Goal: Information Seeking & Learning: Learn about a topic

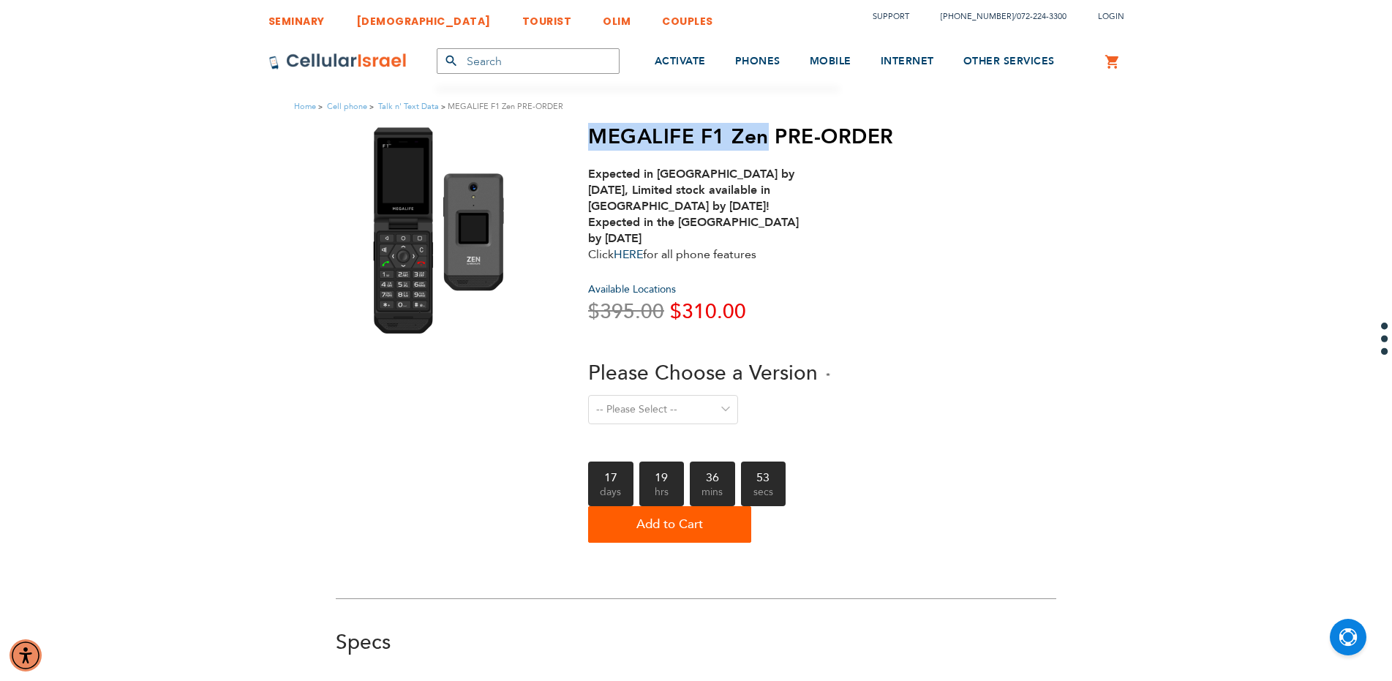
drag, startPoint x: 574, startPoint y: 143, endPoint x: 766, endPoint y: 131, distance: 192.8
click at [766, 131] on div "MEGALIFE F1 Zen PRE-ORDER Expected in [GEOGRAPHIC_DATA] by [DATE], Limited stoc…" at bounding box center [696, 337] width 721 height 426
copy h1 "MEGALIFE F1 Zen"
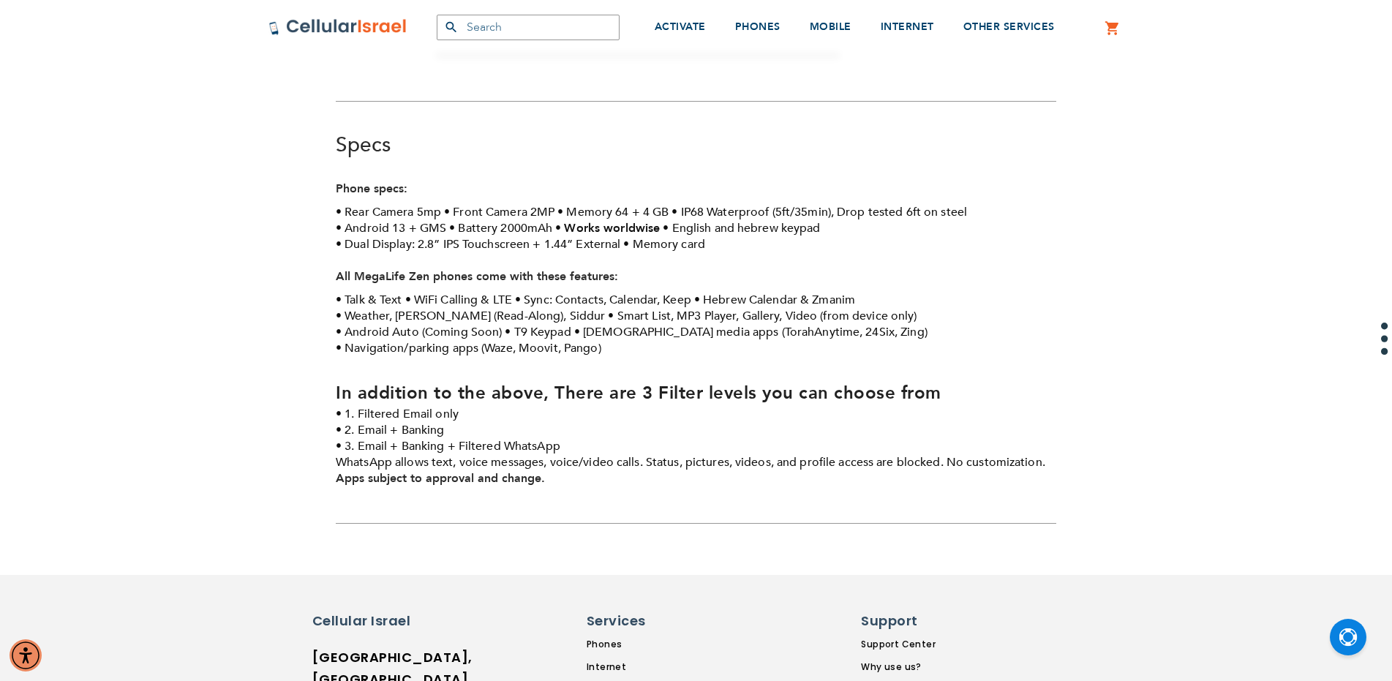
scroll to position [332, 0]
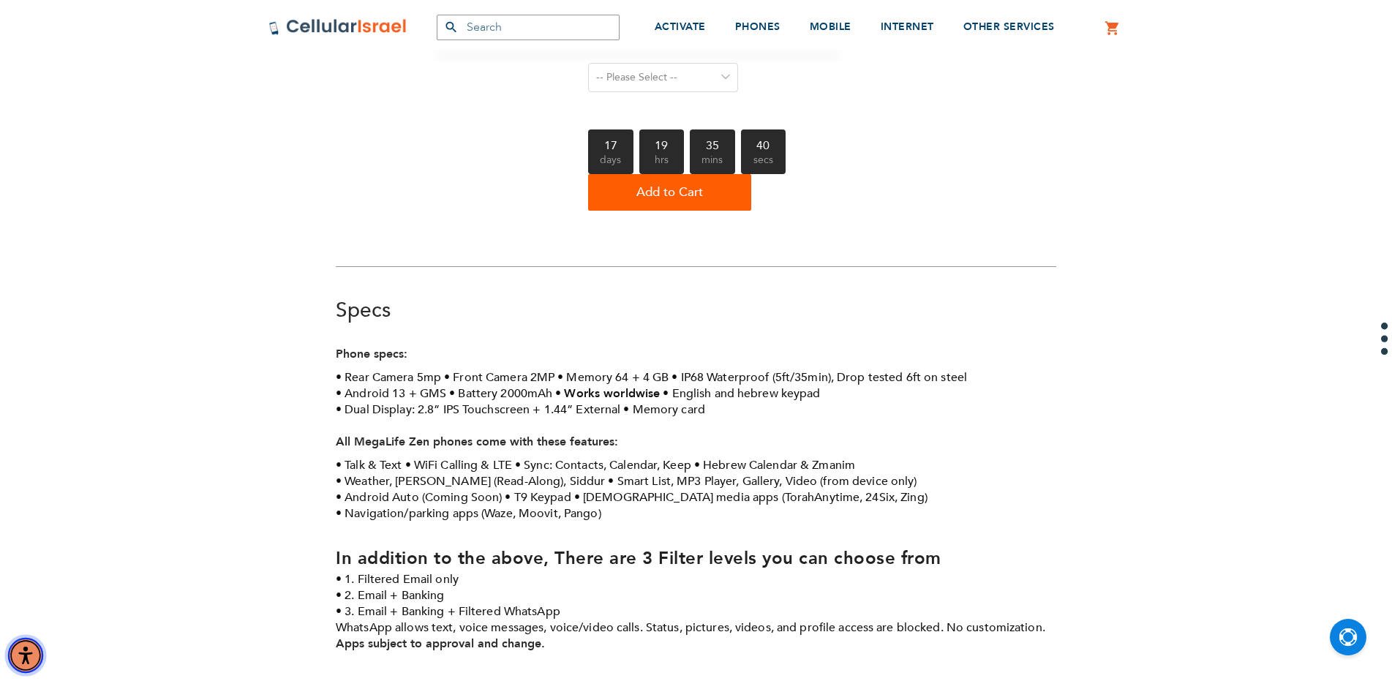
click at [28, 655] on img "Accessibility Menu" at bounding box center [25, 655] width 35 height 35
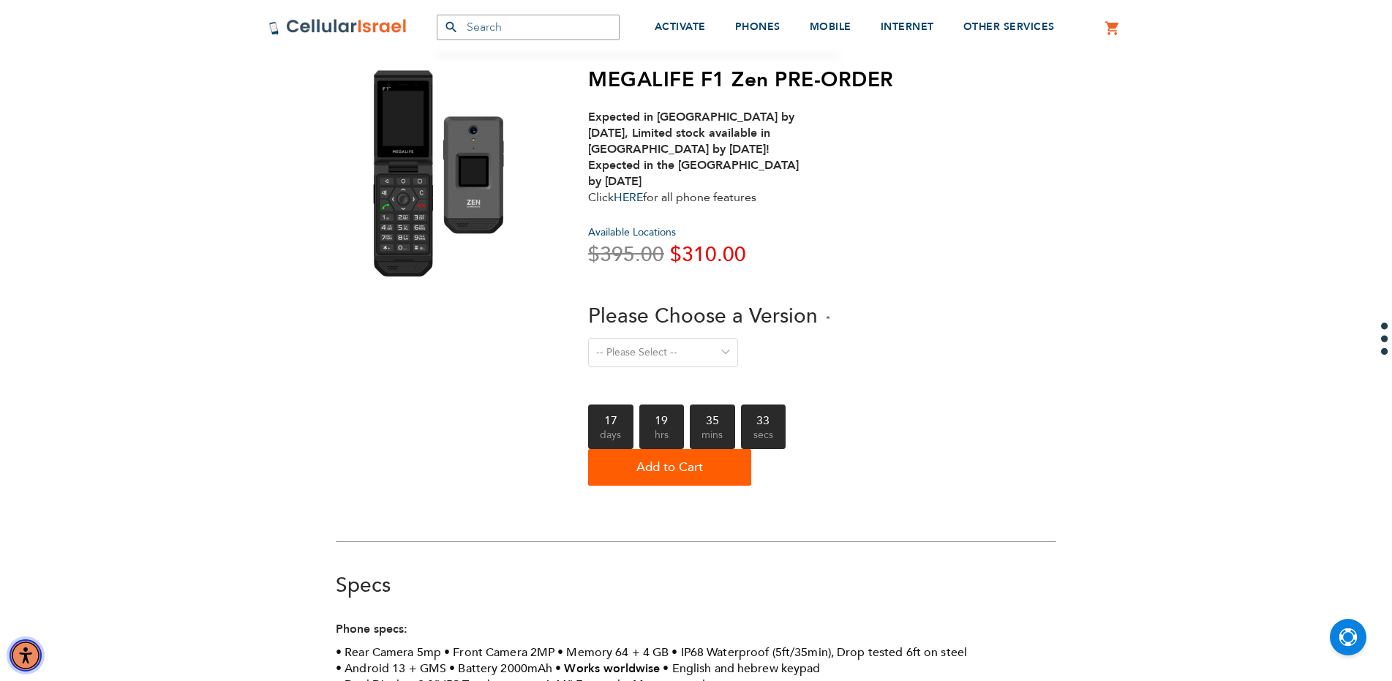
scroll to position [0, 0]
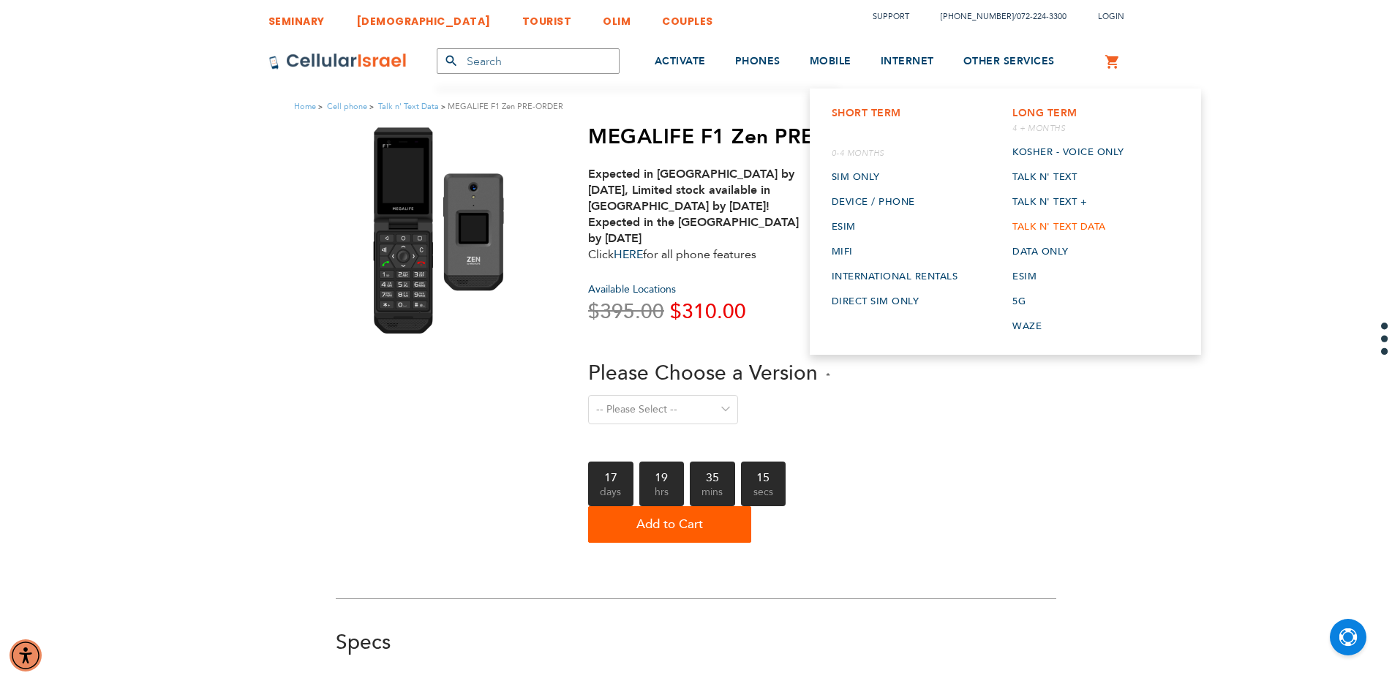
click at [1034, 221] on link "Talk n' Text Data" at bounding box center [1069, 226] width 112 height 25
